Goal: Task Accomplishment & Management: Complete application form

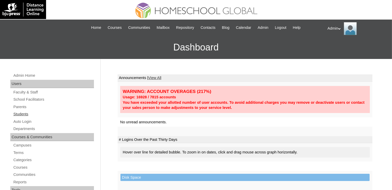
click at [21, 113] on link "Students" at bounding box center [53, 114] width 81 height 6
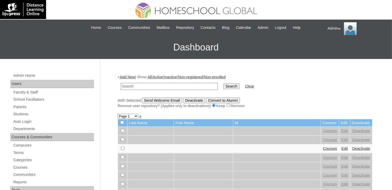
type input "P"
type input "H"
type input "MArzo"
click at [224, 83] on input "Search" at bounding box center [232, 86] width 16 height 6
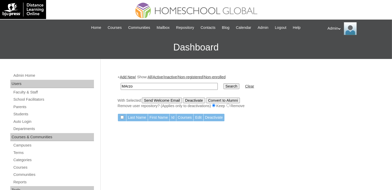
paste input "Peñaflorida"
type input "Peñaflorida"
click at [224, 83] on input "Search" at bounding box center [232, 86] width 16 height 6
click at [19, 105] on link "Parents" at bounding box center [53, 107] width 81 height 6
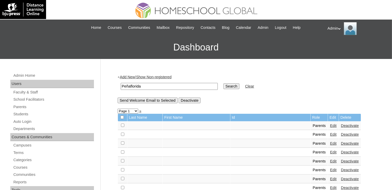
type input "Peñaflorida"
click at [224, 83] on input "Search" at bounding box center [232, 86] width 16 height 6
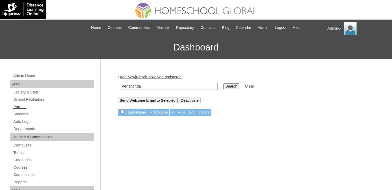
click at [30, 107] on link "Parents" at bounding box center [53, 107] width 81 height 6
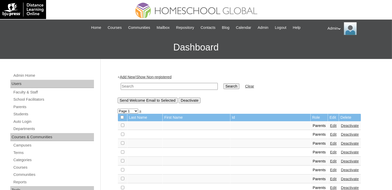
click at [163, 85] on input "text" at bounding box center [169, 86] width 97 height 7
type input "maze"
click at [224, 83] on input "Search" at bounding box center [232, 86] width 16 height 6
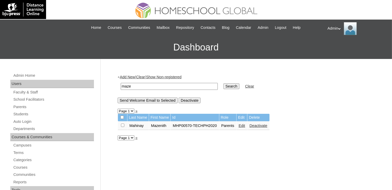
click at [163, 85] on input "maze" at bounding box center [169, 86] width 97 height 7
type input "m"
paste input "Peñaflorida"
type input "Peñaflorida"
click at [224, 86] on input "Search" at bounding box center [232, 86] width 16 height 6
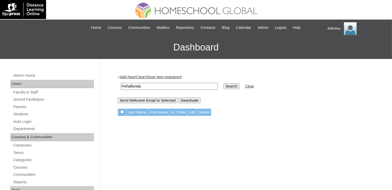
click at [153, 87] on input "Peñaflorida" at bounding box center [169, 86] width 97 height 7
click at [224, 83] on input "Search" at bounding box center [232, 86] width 16 height 6
click at [22, 113] on link "Students" at bounding box center [53, 114] width 81 height 6
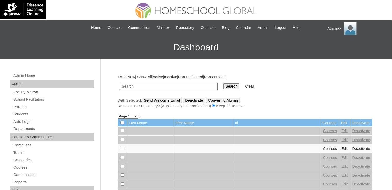
click at [127, 77] on link "Add New" at bounding box center [127, 77] width 15 height 4
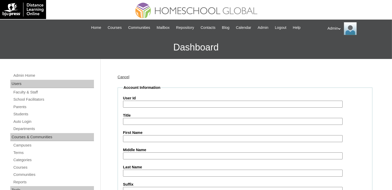
click at [132, 103] on input "User Id" at bounding box center [233, 104] width 220 height 7
